Goal: Check status: Check status

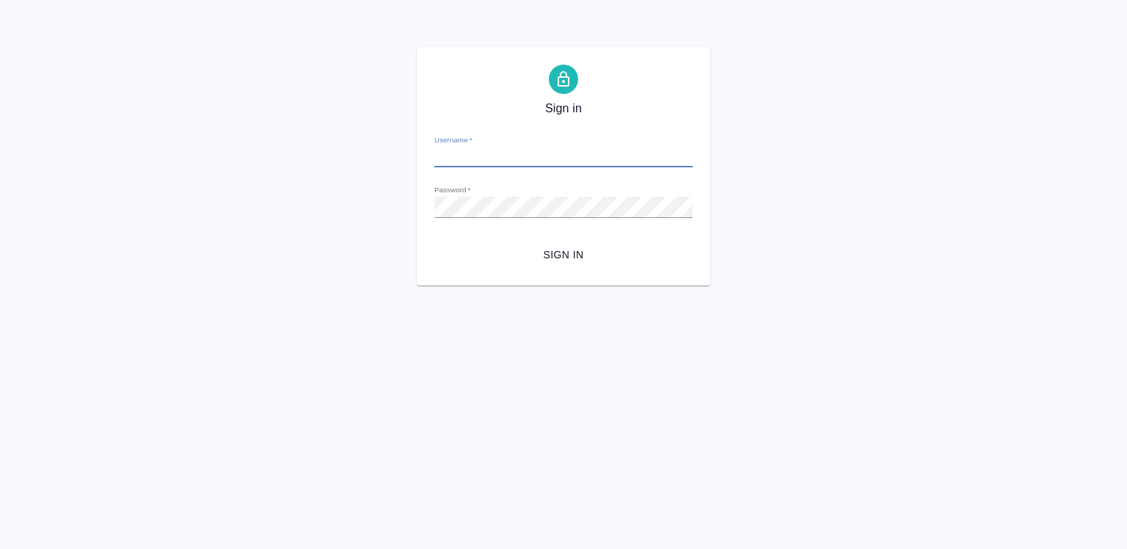
type input "[EMAIL_ADDRESS][DOMAIN_NAME]"
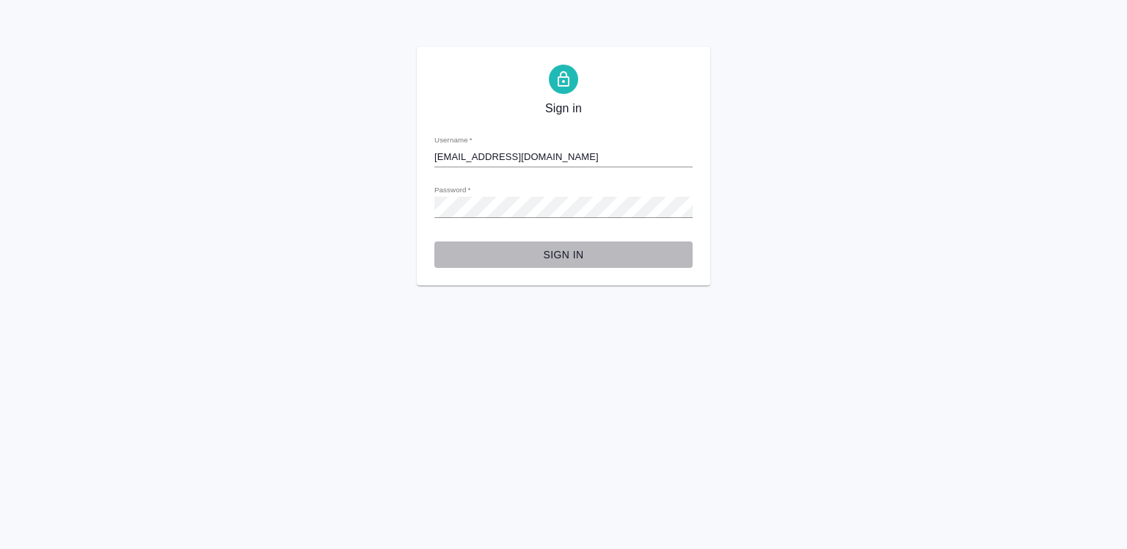
click at [556, 250] on span "Sign in" at bounding box center [563, 255] width 235 height 18
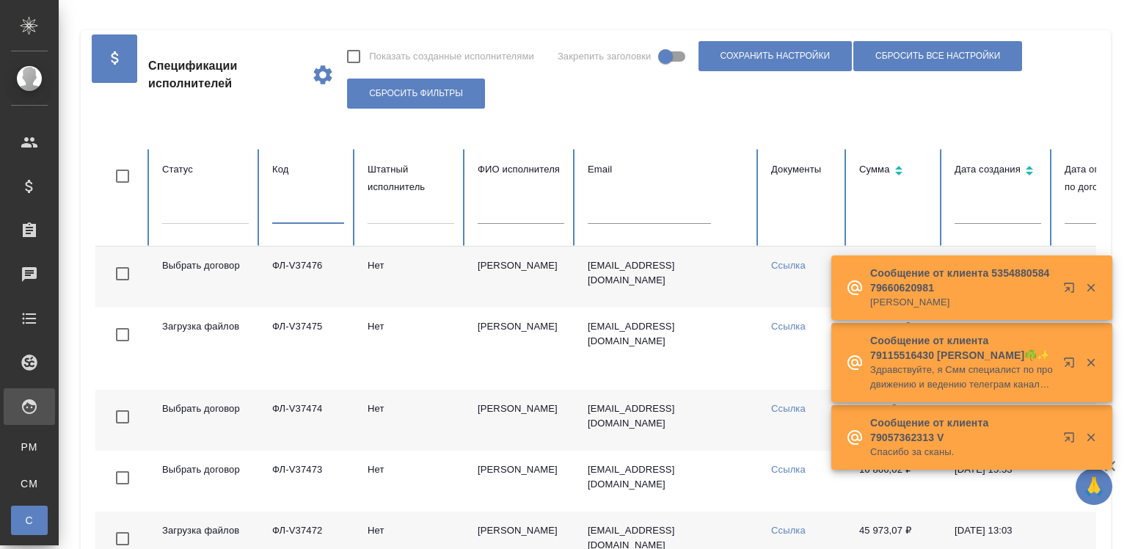
click at [305, 219] on input "text" at bounding box center [308, 213] width 72 height 21
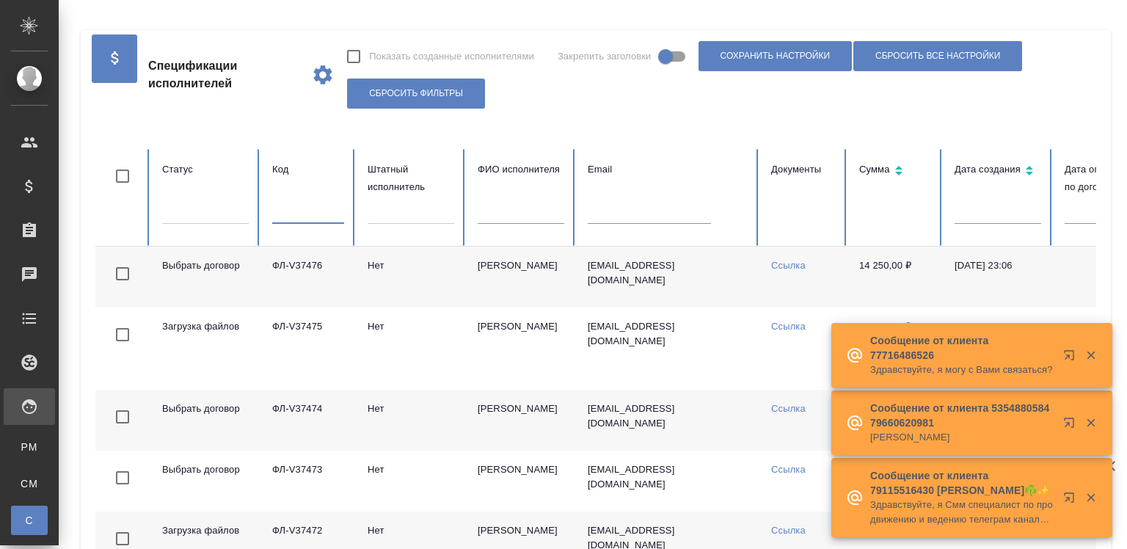
paste input "ФЛ-V36835"
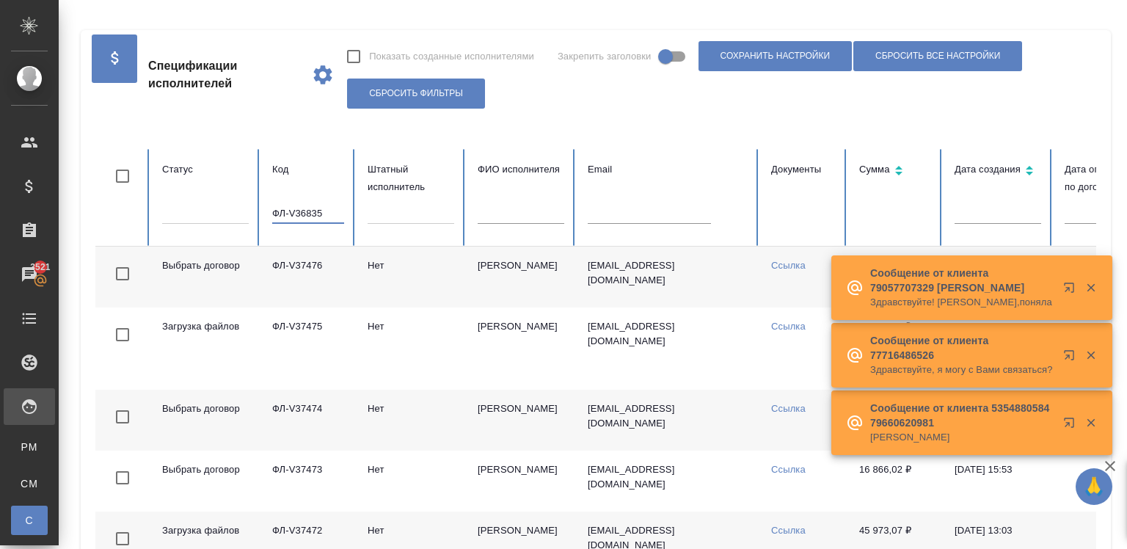
type input "ФЛ-V36835"
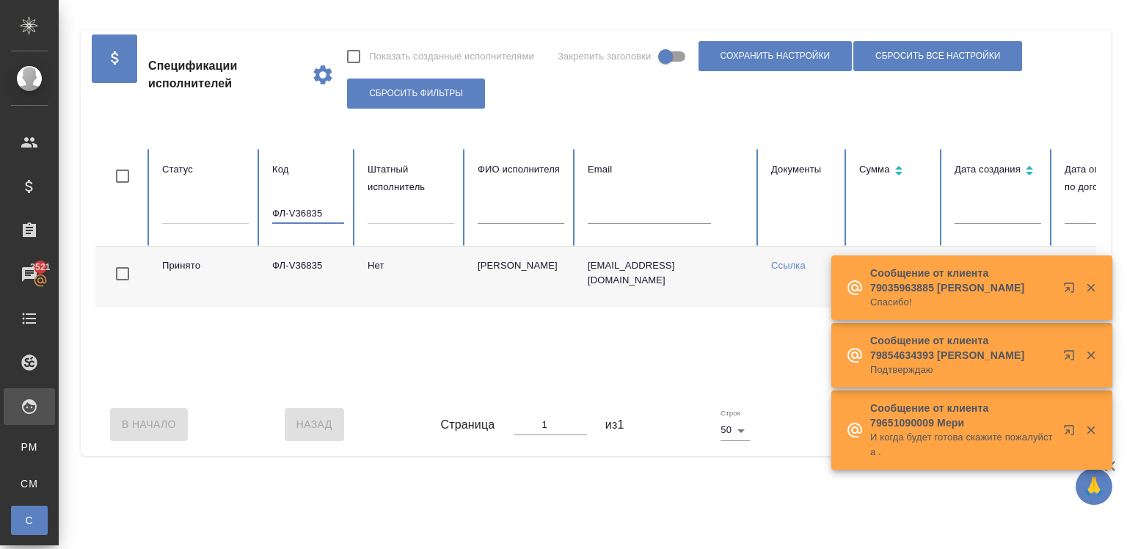
click at [413, 279] on td "Нет" at bounding box center [411, 277] width 110 height 61
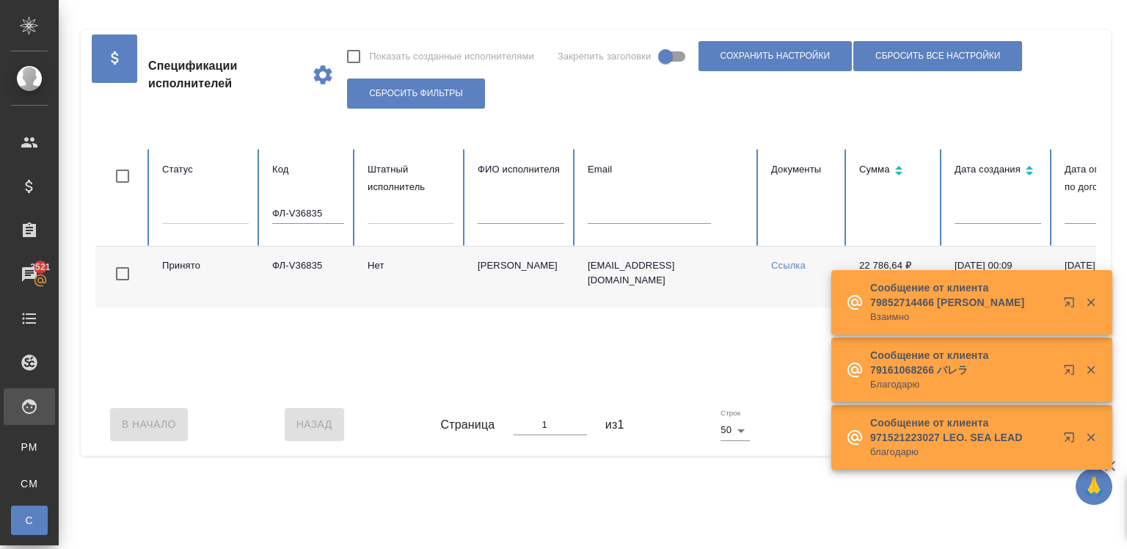
click at [301, 258] on td "ФЛ-V36835" at bounding box center [308, 277] width 95 height 61
click at [776, 266] on link "Ссылка" at bounding box center [788, 265] width 34 height 11
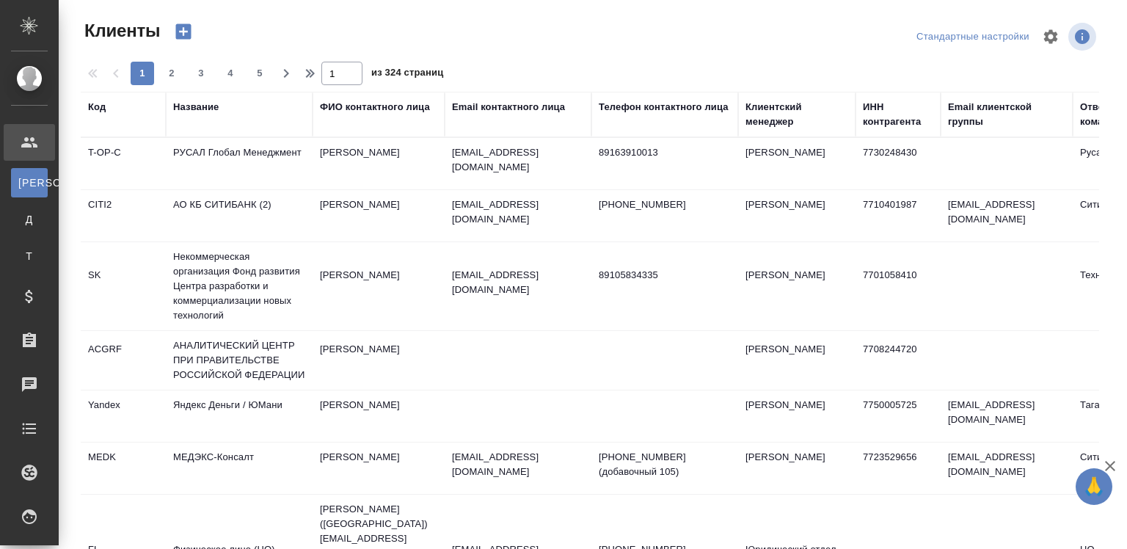
select select "RU"
